Goal: Find specific page/section: Find specific page/section

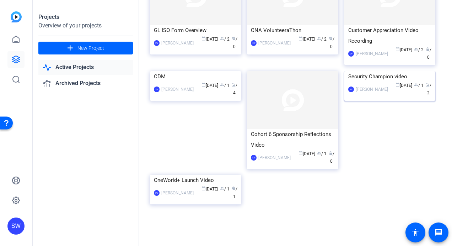
click at [380, 97] on div "SW [PERSON_NAME] calendar_today [DATE] group / 1 radio / 2" at bounding box center [390, 89] width 84 height 15
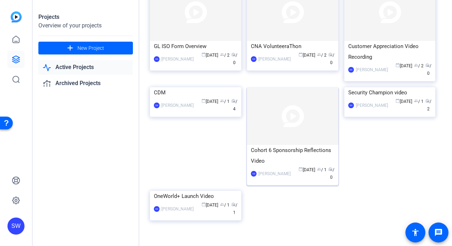
scroll to position [62, 0]
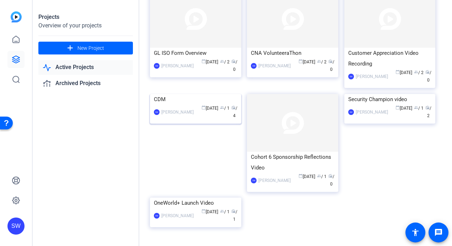
click at [199, 119] on div "calendar_today [DATE] group / 1 radio / 4" at bounding box center [217, 112] width 40 height 15
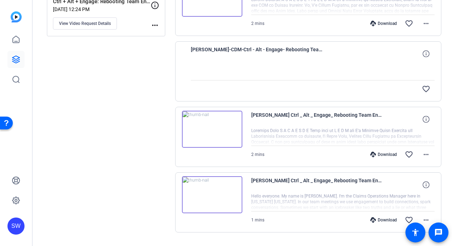
scroll to position [134, 0]
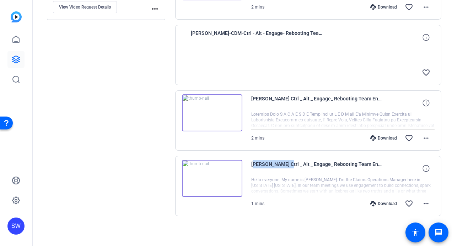
drag, startPoint x: 284, startPoint y: 163, endPoint x: 250, endPoint y: 165, distance: 34.2
click at [250, 165] on div "[PERSON_NAME] Ctrl _ Alt _ Engage_ Rebooting Team Engagement [DATE] 12_33_11 1 …" at bounding box center [308, 186] width 267 height 60
copy span "[PERSON_NAME]"
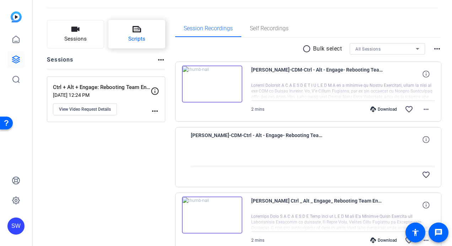
scroll to position [27, 0]
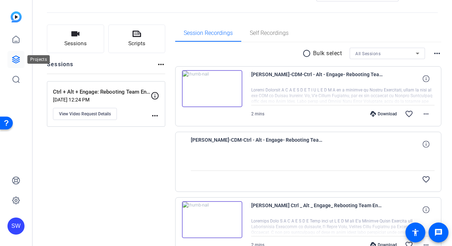
click at [16, 57] on icon at bounding box center [16, 59] width 9 height 9
